Goal: Task Accomplishment & Management: Manage account settings

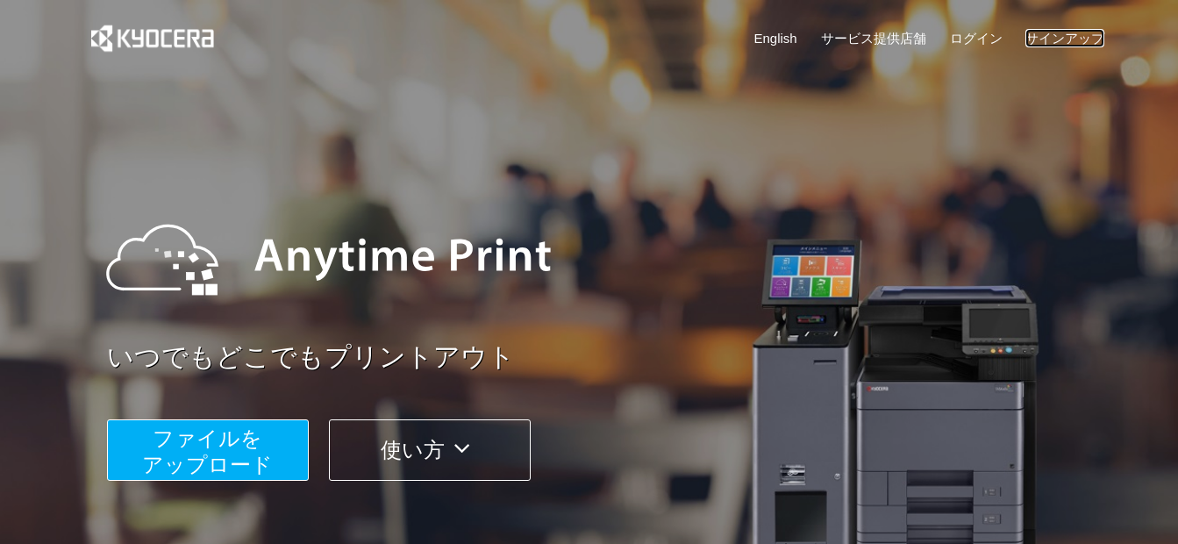
click at [1065, 37] on link "サインアップ" at bounding box center [1064, 38] width 79 height 18
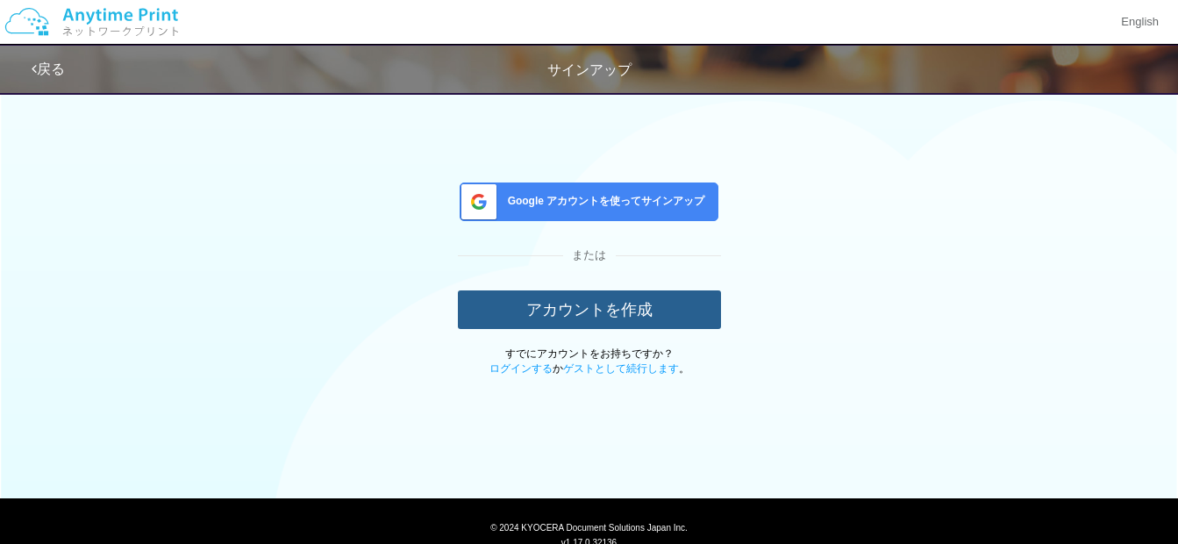
click at [582, 308] on button "アカウントを作成" at bounding box center [589, 309] width 263 height 39
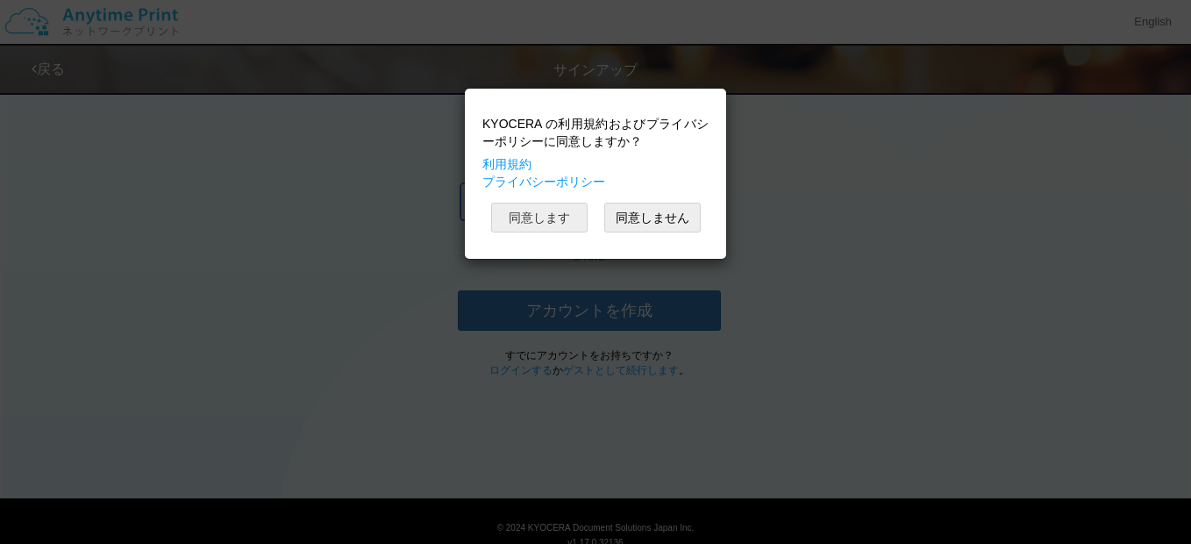
click at [536, 218] on button "同意します" at bounding box center [539, 218] width 96 height 30
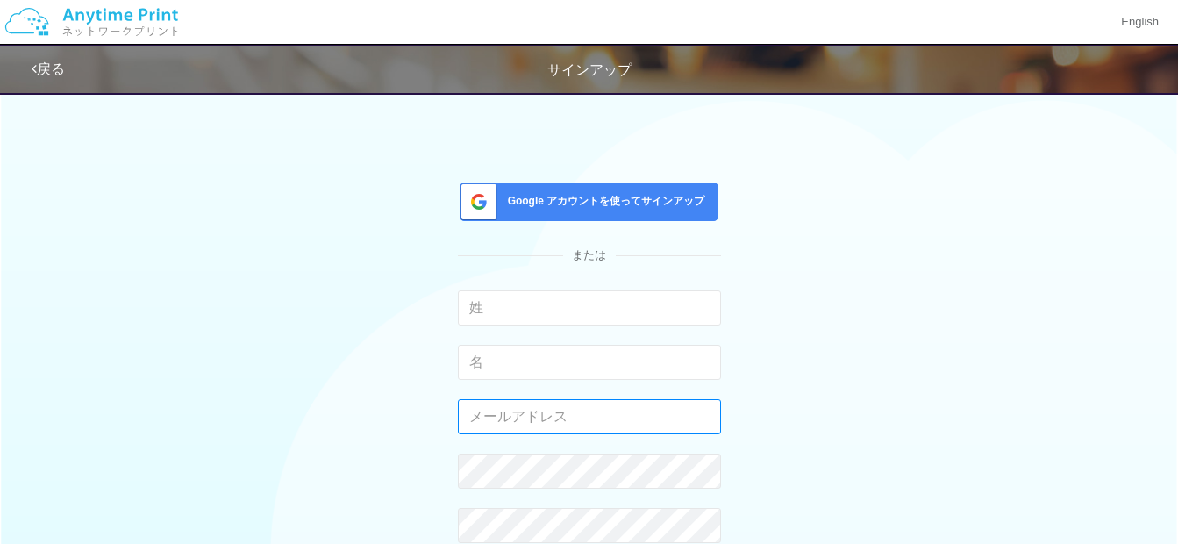
type input "[EMAIL_ADDRESS][DOMAIN_NAME]"
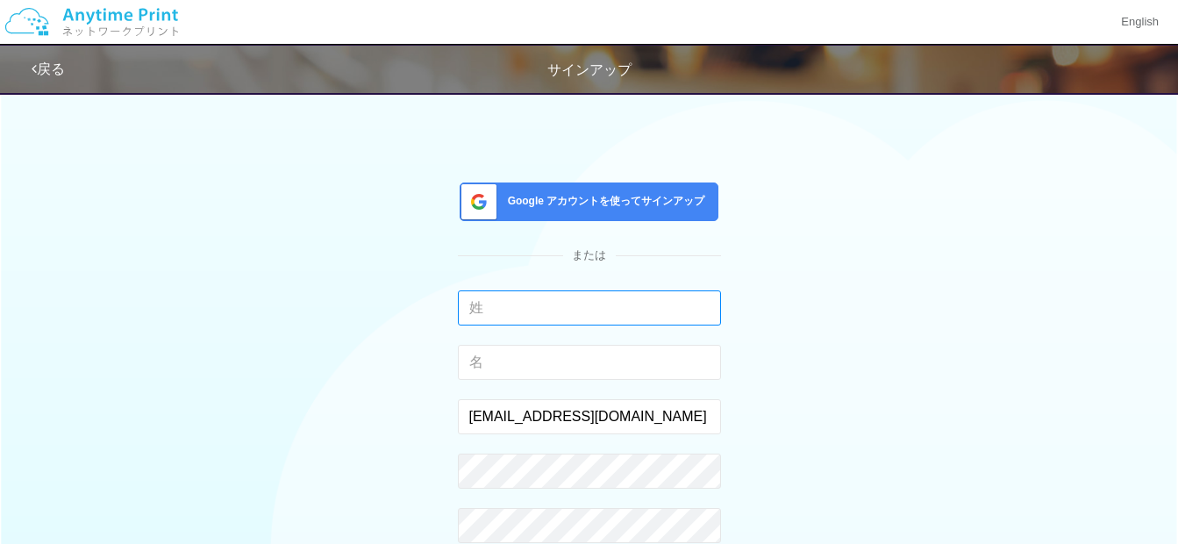
click at [634, 318] on input "text" at bounding box center [589, 307] width 263 height 35
type input "奈良"
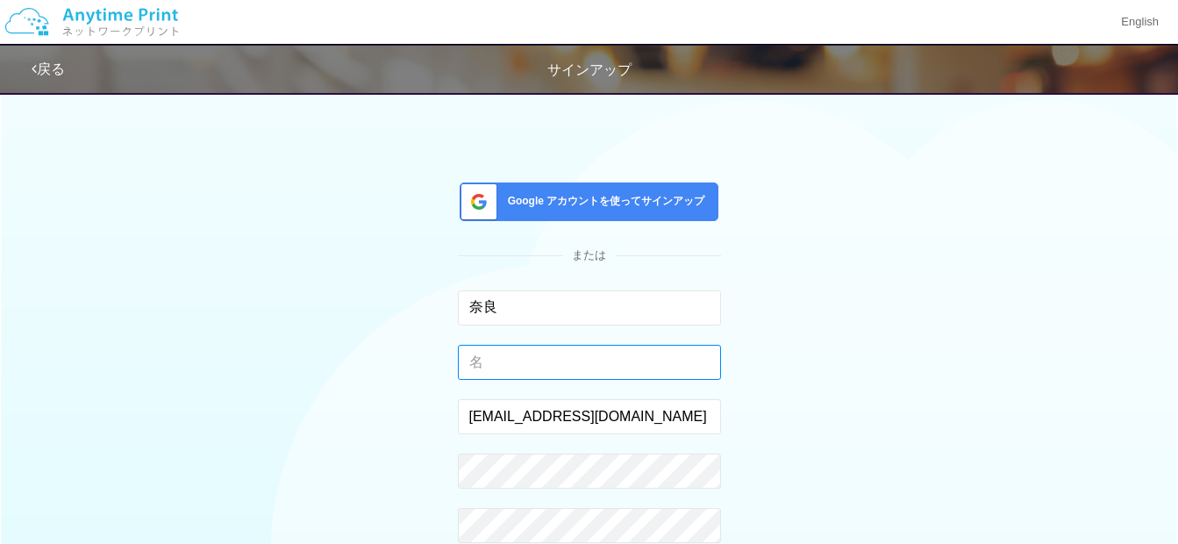
type input "[PERSON_NAME]"
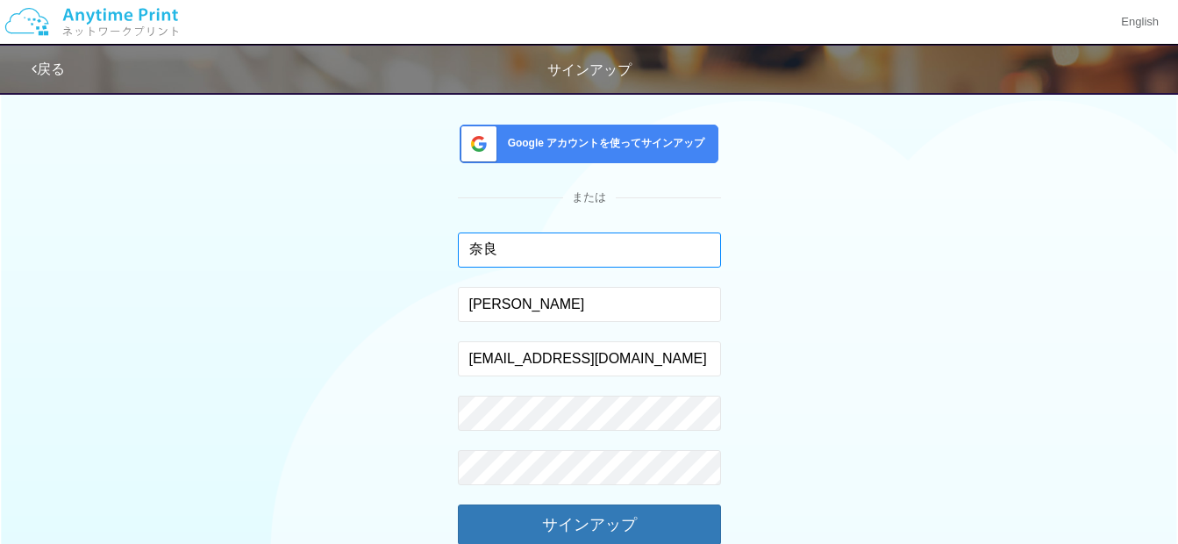
scroll to position [88, 0]
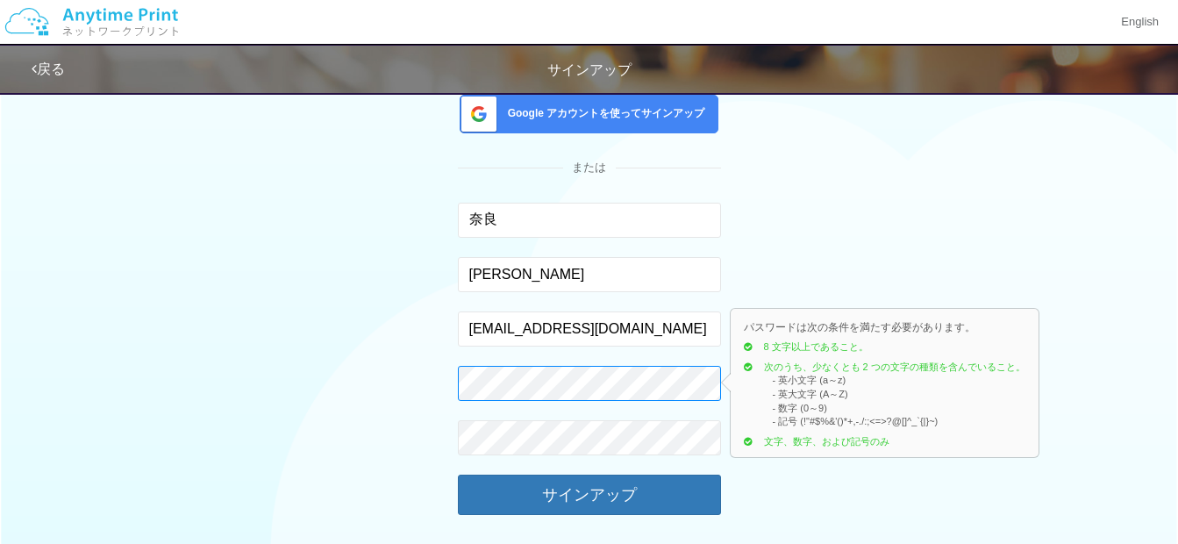
click at [411, 367] on div "Google アカウントを使ってサインアップ または 奈良 入力できるのは文字のみです。 巳紀夫 入力できるのは文字のみです。 [EMAIL_ADDRESS]…" at bounding box center [589, 296] width 1026 height 603
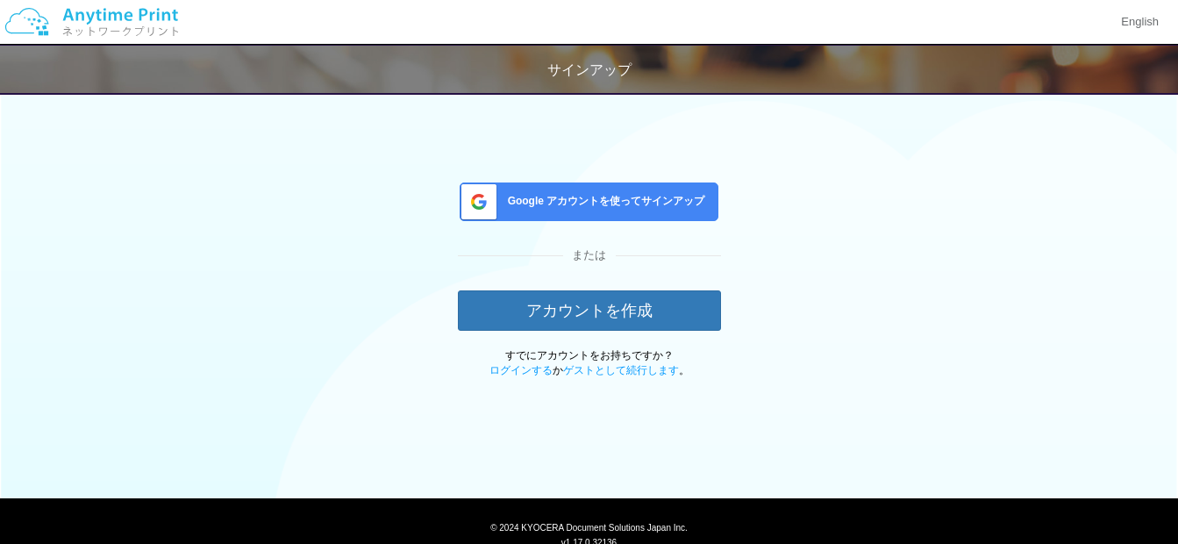
click at [99, 18] on img at bounding box center [91, 21] width 187 height 61
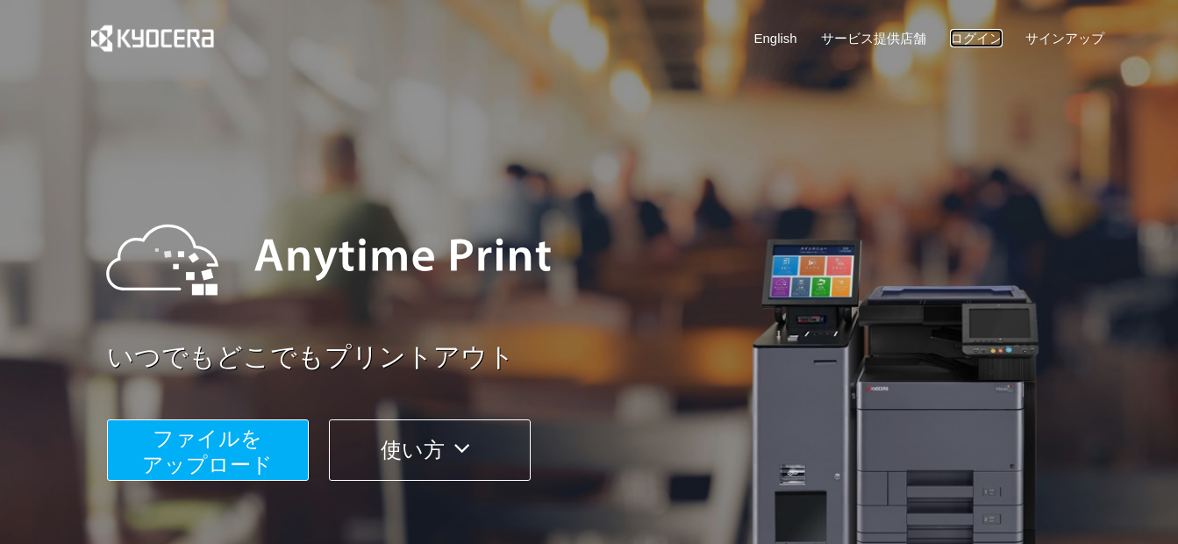
click at [977, 39] on link "ログイン" at bounding box center [976, 38] width 53 height 18
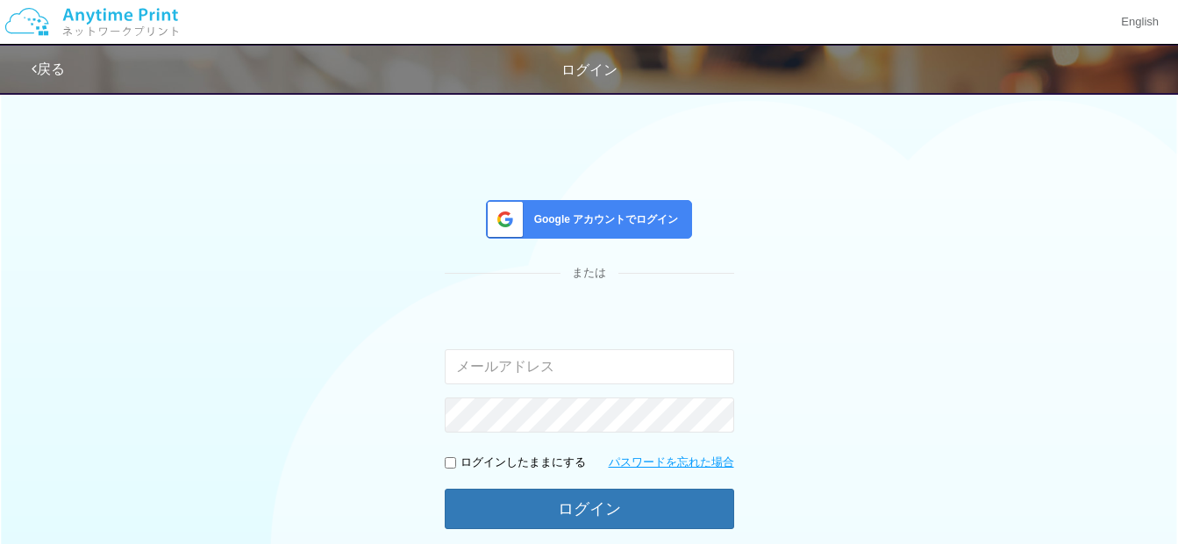
type input "[EMAIL_ADDRESS][DOMAIN_NAME]"
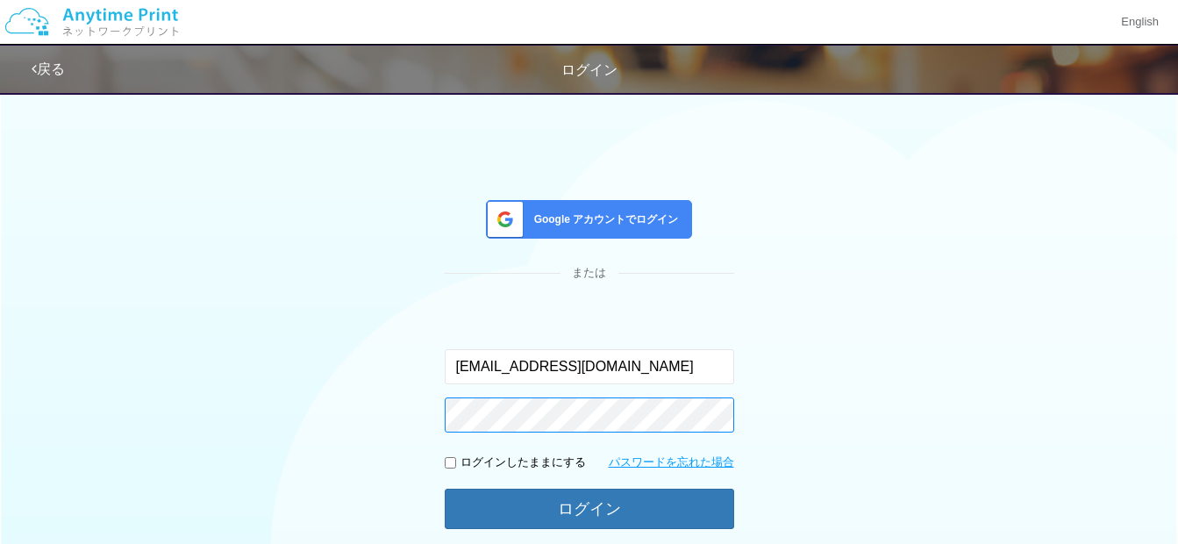
click at [419, 416] on div "Google アカウントでログイン または 入力されたメールアドレスまたはパスワードが正しくありません。 micknr@actv.ne.jp ログインしたまま…" at bounding box center [589, 326] width 1053 height 489
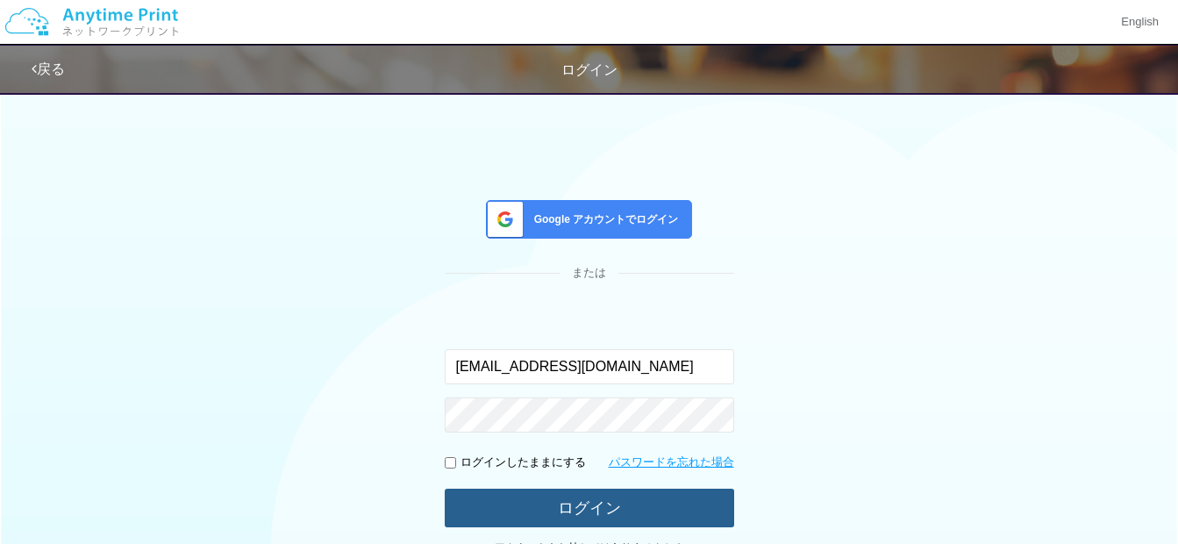
click at [572, 506] on button "ログイン" at bounding box center [589, 508] width 289 height 39
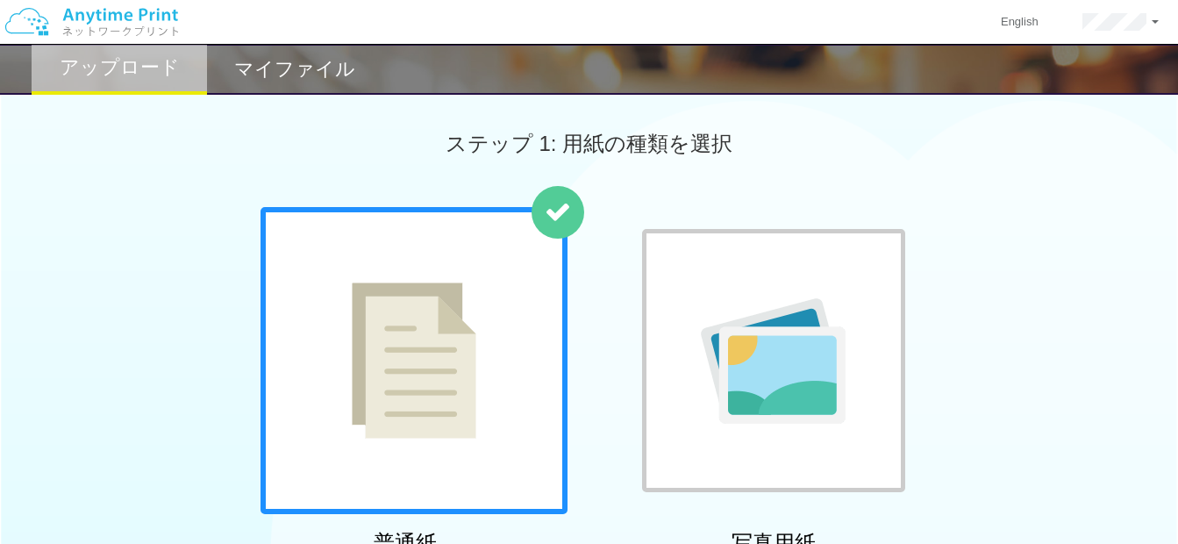
scroll to position [88, 0]
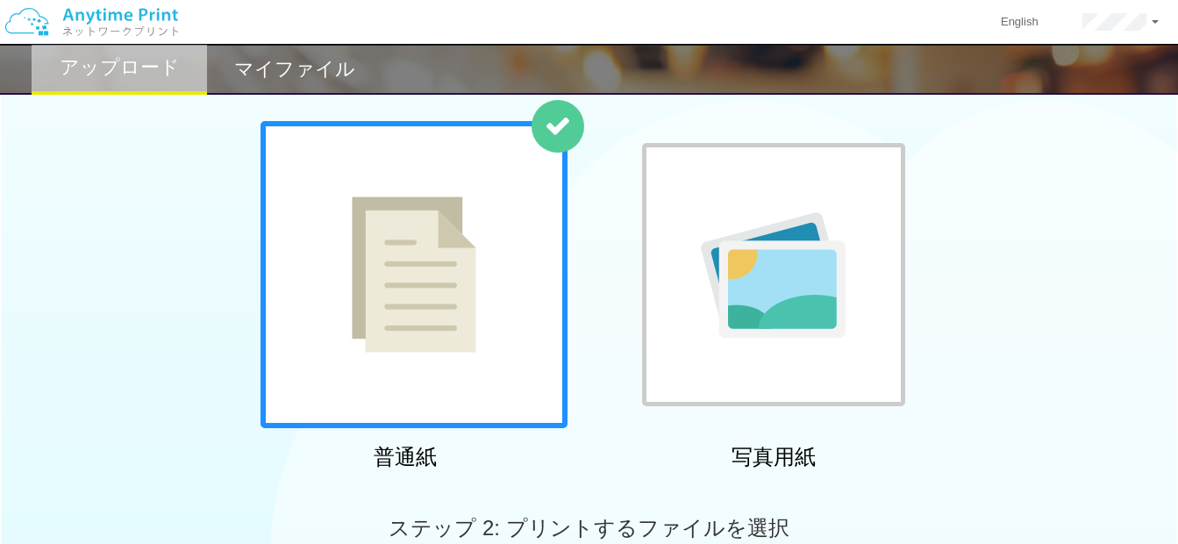
click at [388, 308] on img at bounding box center [414, 274] width 125 height 156
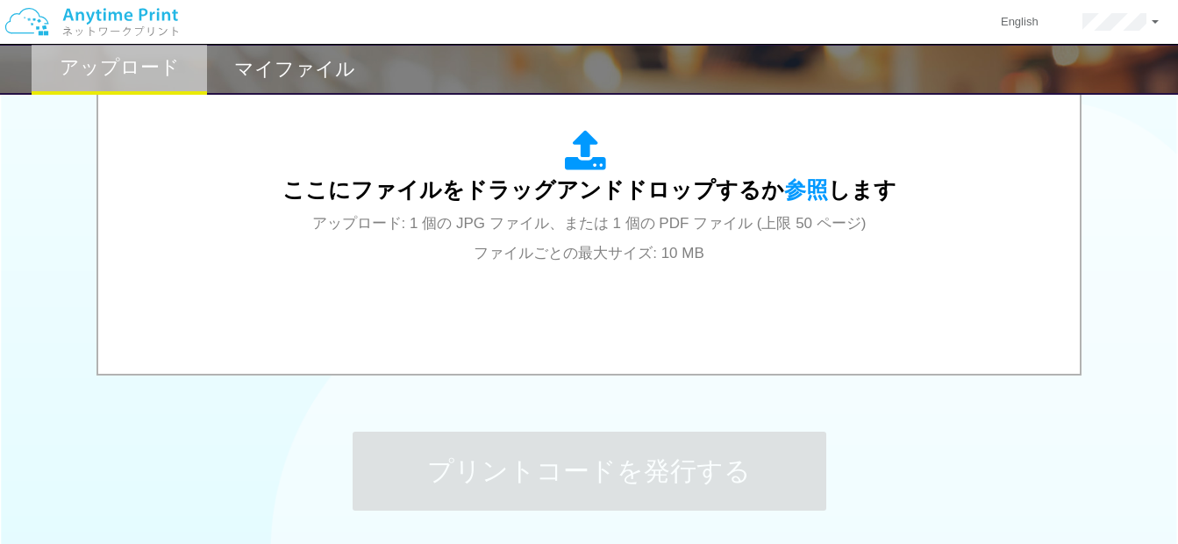
scroll to position [614, 0]
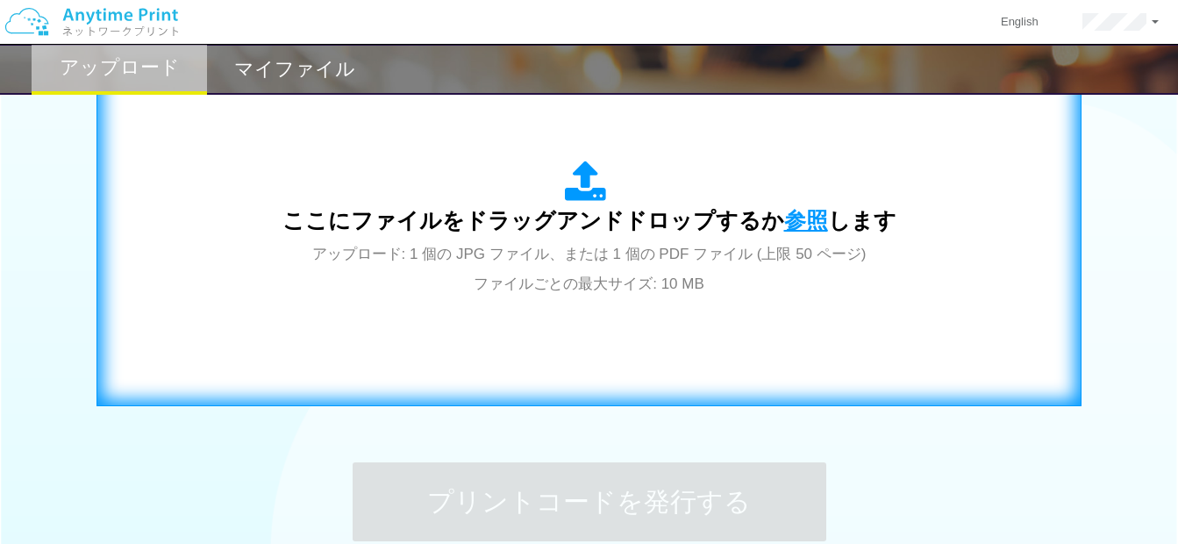
click at [813, 224] on span "参照" at bounding box center [806, 220] width 44 height 25
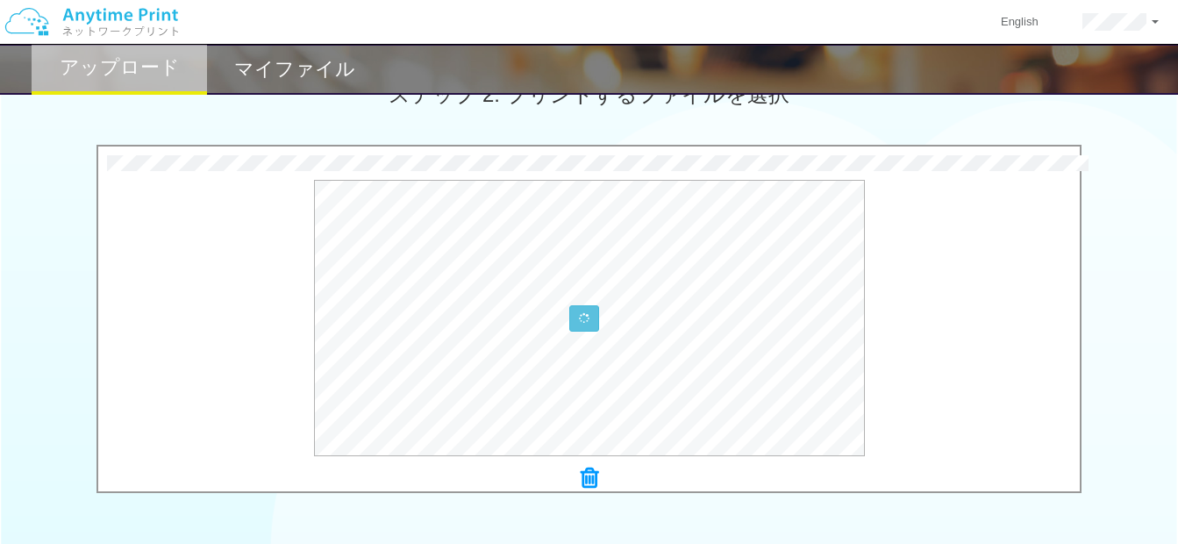
scroll to position [491, 0]
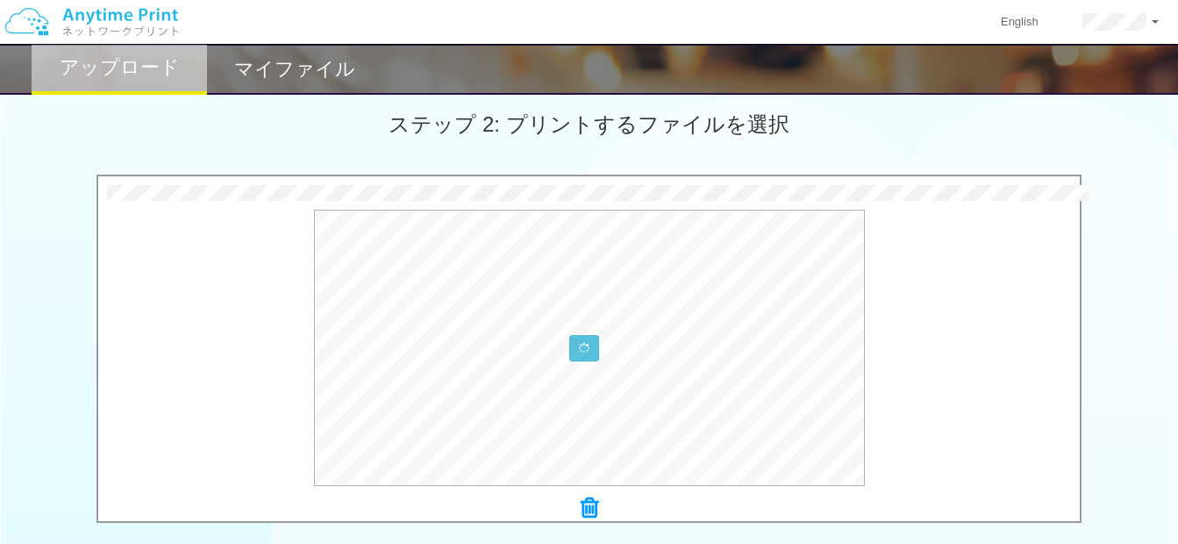
click at [588, 499] on icon at bounding box center [590, 507] width 18 height 23
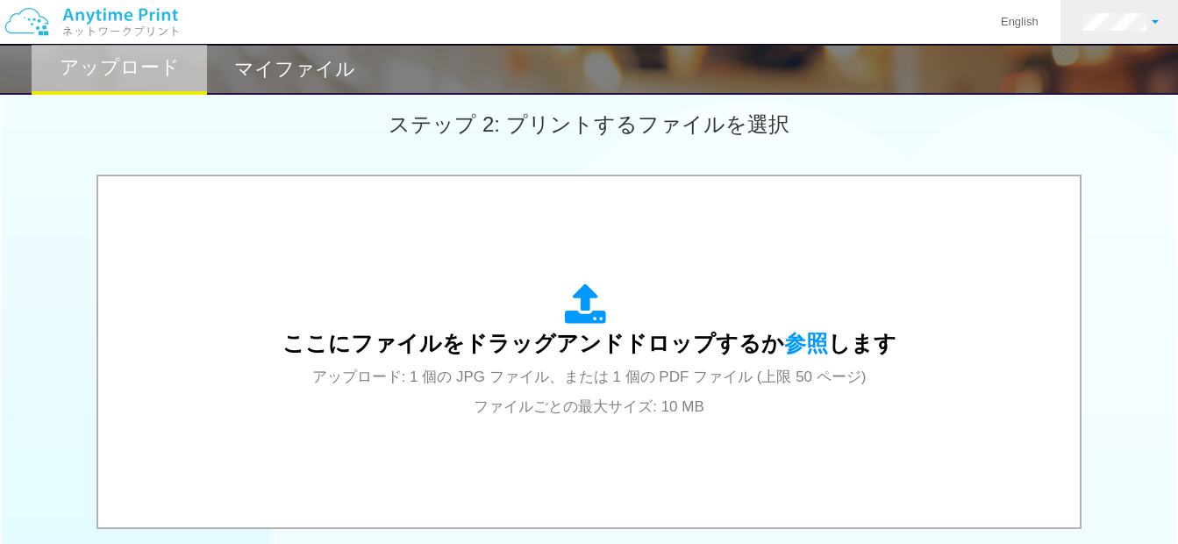
click at [1158, 24] on link at bounding box center [1120, 22] width 120 height 44
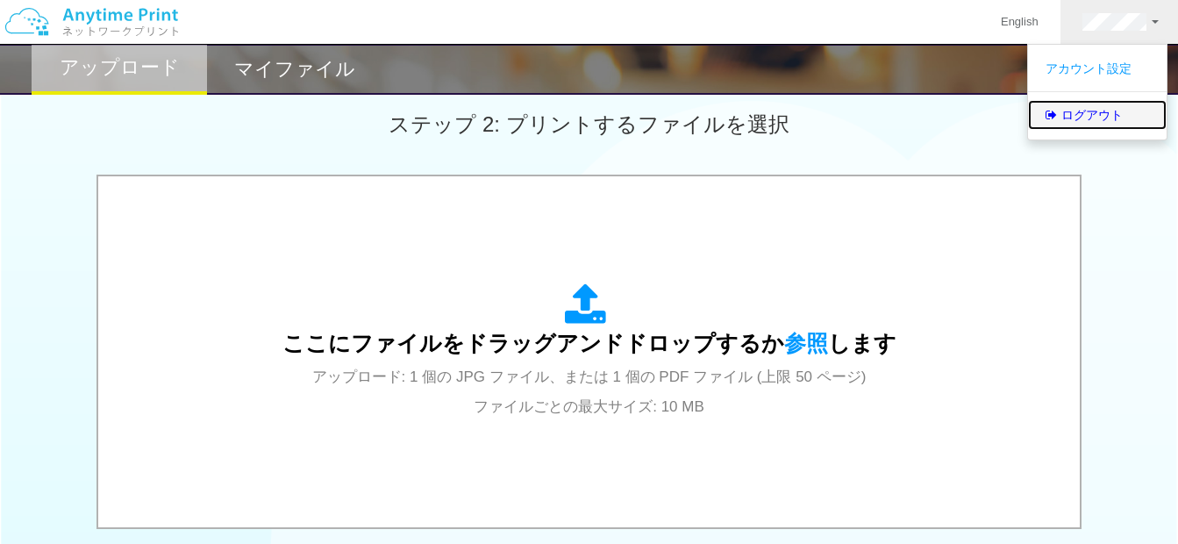
click at [1089, 115] on link "ログアウト" at bounding box center [1097, 115] width 139 height 30
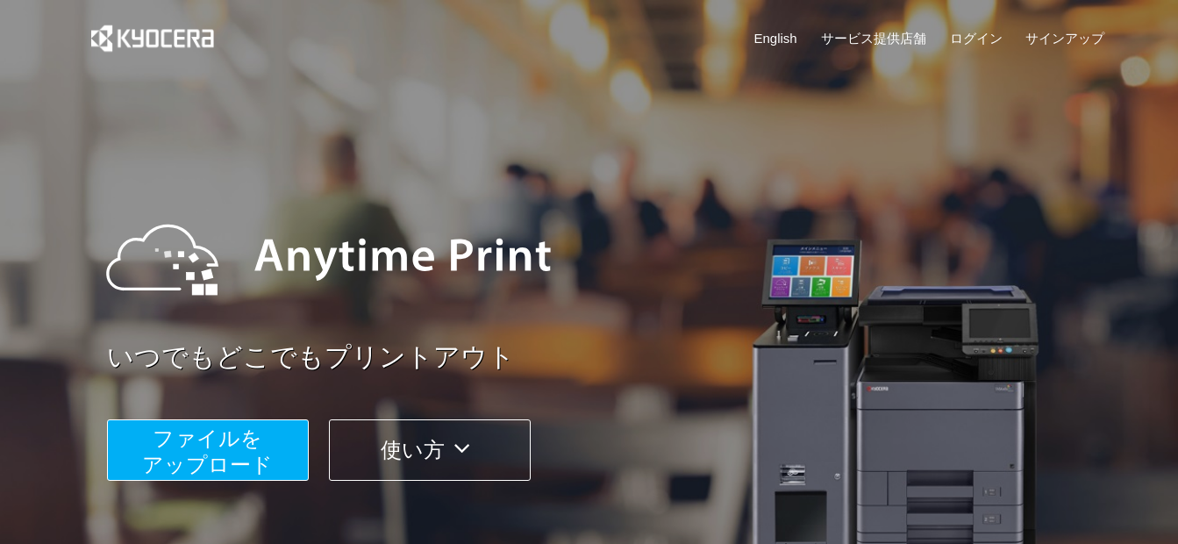
drag, startPoint x: 1110, startPoint y: 0, endPoint x: 671, endPoint y: 80, distance: 445.8
click at [671, 80] on div "English サービス提供店舗 ログイン サインアップ" at bounding box center [590, 42] width 1032 height 85
drag, startPoint x: 650, startPoint y: 0, endPoint x: 457, endPoint y: 48, distance: 198.9
click at [457, 48] on div "English サービス提供店舗 ログイン サインアップ" at bounding box center [590, 42] width 1032 height 85
click at [809, 151] on div "いつでもどこでもプリントアウト ファイルを ​​アップロード 使い方" at bounding box center [589, 330] width 1053 height 491
